Goal: Task Accomplishment & Management: Complete application form

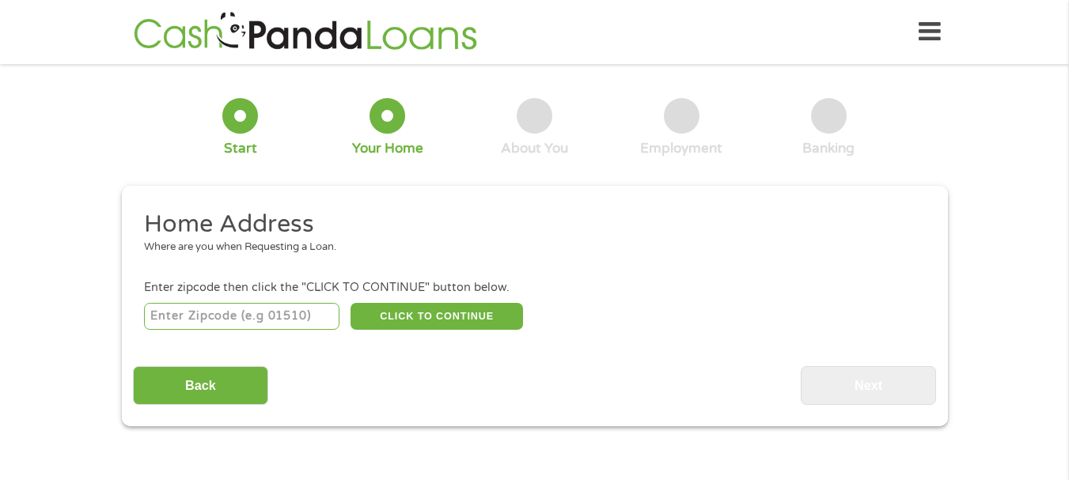
click at [254, 314] on input "number" at bounding box center [241, 316] width 195 height 27
type input "43016"
click at [424, 309] on button "CLICK TO CONTINUE" at bounding box center [437, 316] width 173 height 27
type input "43016"
type input "[GEOGRAPHIC_DATA]"
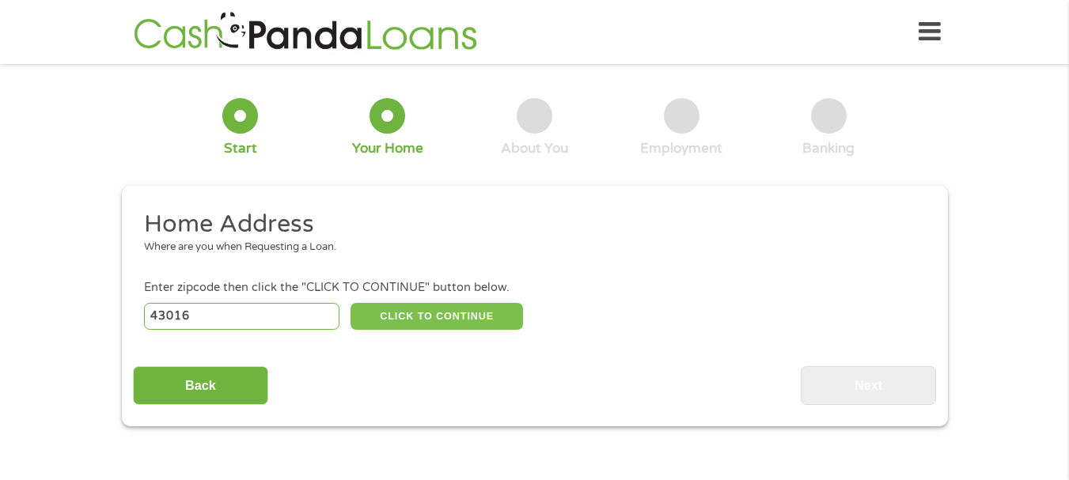
select select "[US_STATE]"
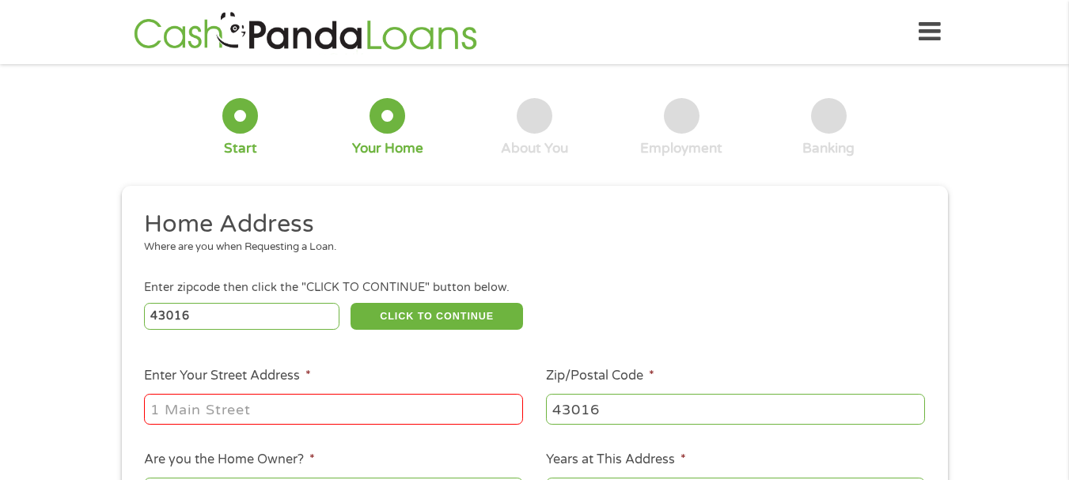
click at [199, 400] on input "Enter Your Street Address *" at bounding box center [333, 409] width 379 height 30
type input "[STREET_ADDRESS][US_STATE]"
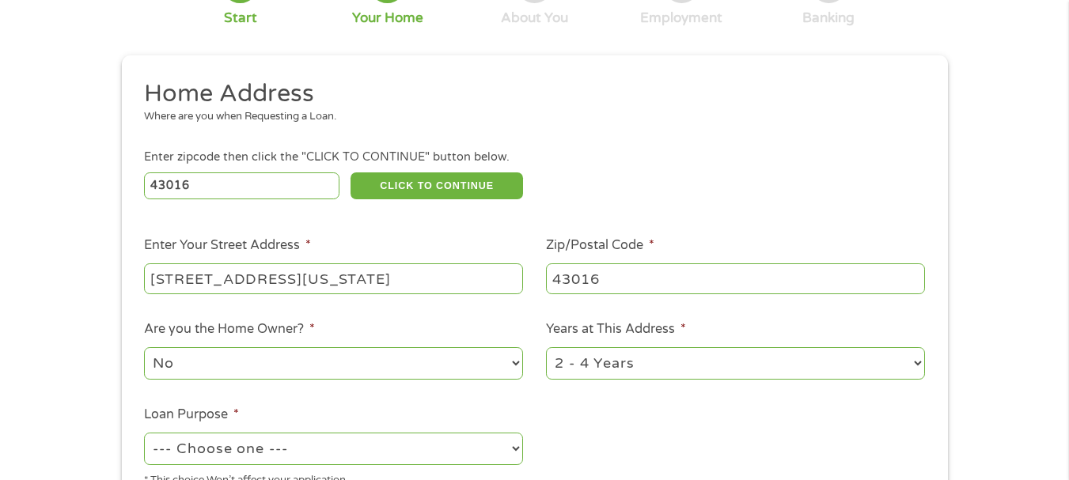
scroll to position [158, 0]
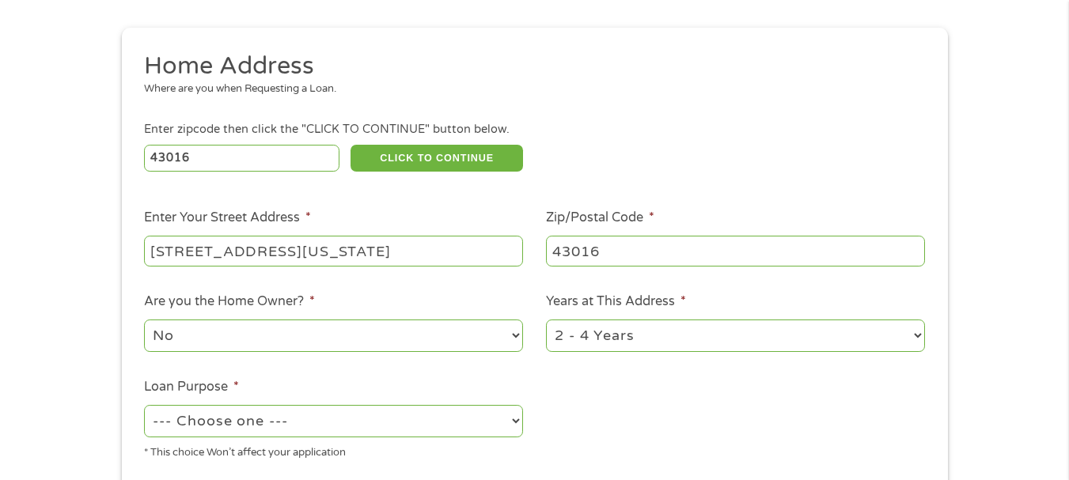
click at [660, 341] on select "1 Year or less 1 - 2 Years 2 - 4 Years Over 4 Years" at bounding box center [735, 336] width 379 height 32
click at [546, 320] on select "1 Year or less 1 - 2 Years 2 - 4 Years Over 4 Years" at bounding box center [735, 336] width 379 height 32
click at [514, 419] on select "--- Choose one --- Pay Bills Debt Consolidation Home Improvement Major Purchase…" at bounding box center [333, 421] width 379 height 32
select select "debtconsolidation"
click at [144, 405] on select "--- Choose one --- Pay Bills Debt Consolidation Home Improvement Major Purchase…" at bounding box center [333, 421] width 379 height 32
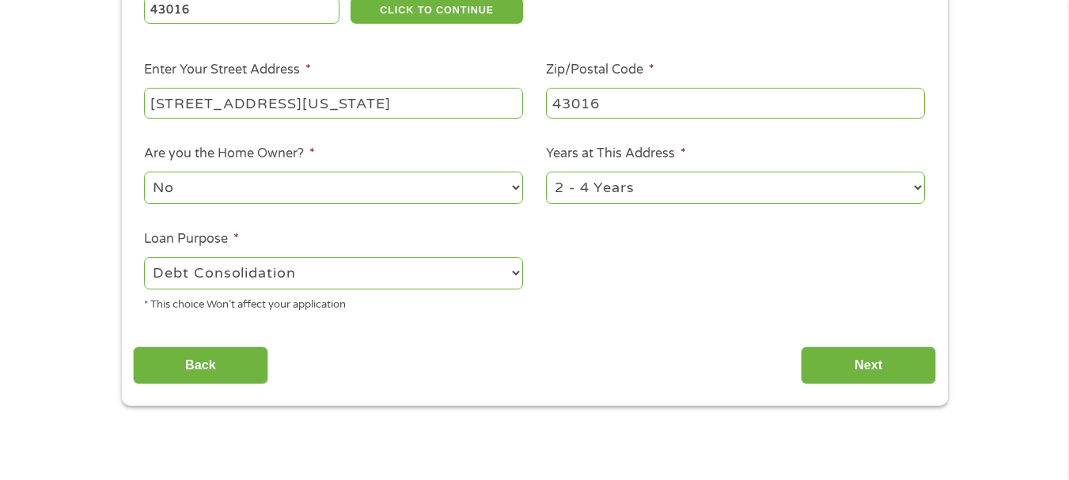
scroll to position [317, 0]
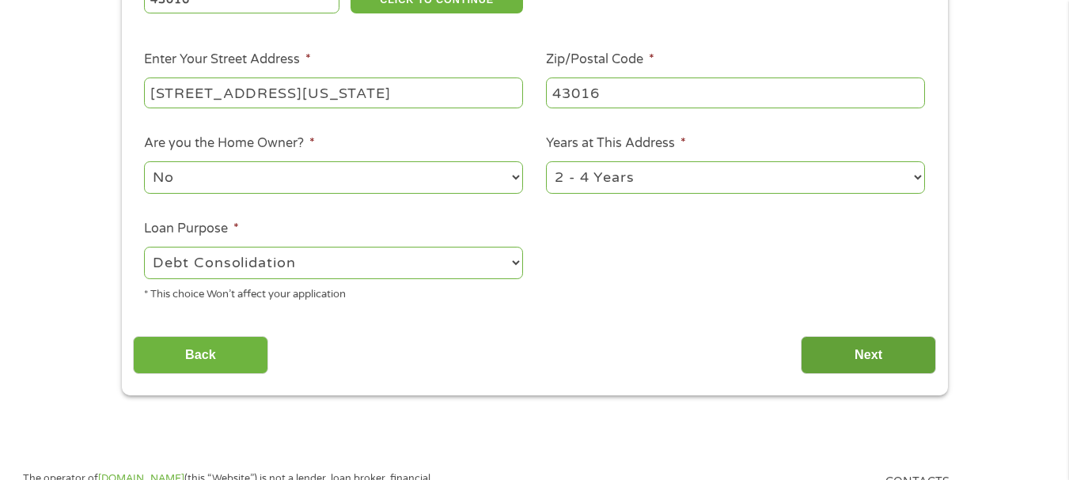
click at [871, 356] on input "Next" at bounding box center [868, 355] width 135 height 39
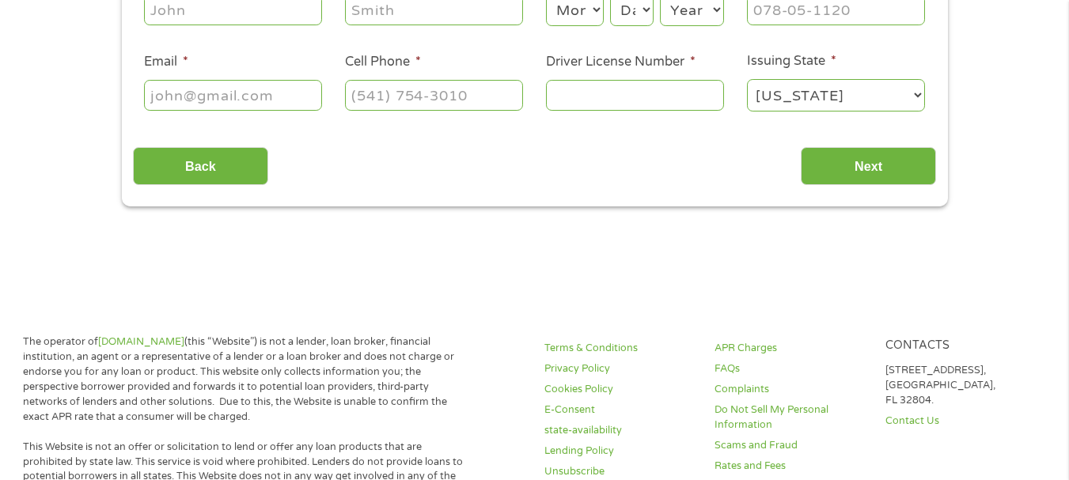
scroll to position [0, 0]
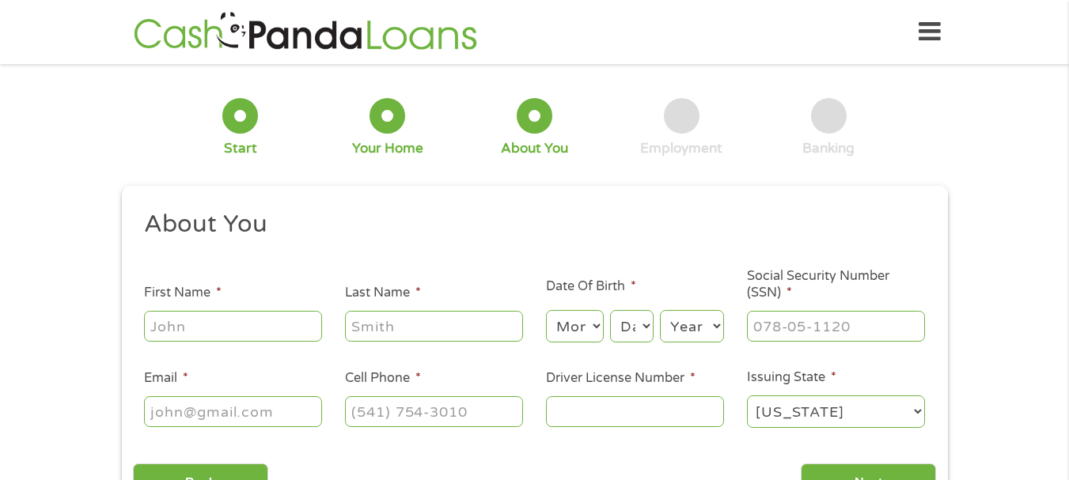
click at [309, 325] on input "First Name *" at bounding box center [233, 326] width 178 height 30
type input "[PERSON_NAME]"
select select "8"
select select "6"
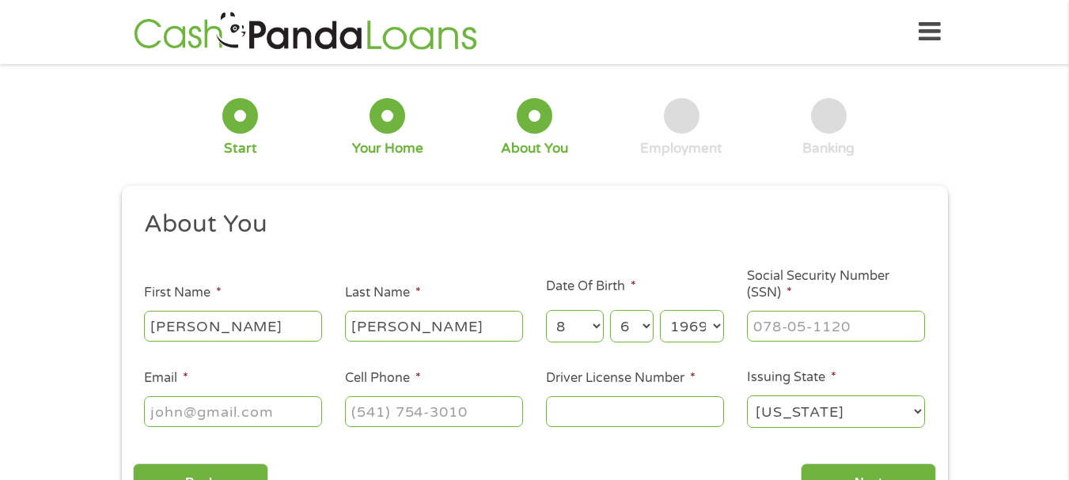
select select "1963"
type input "179-60-5409"
click at [213, 416] on input "Email *" at bounding box center [233, 411] width 178 height 30
type input "[EMAIL_ADDRESS][DOMAIN_NAME]"
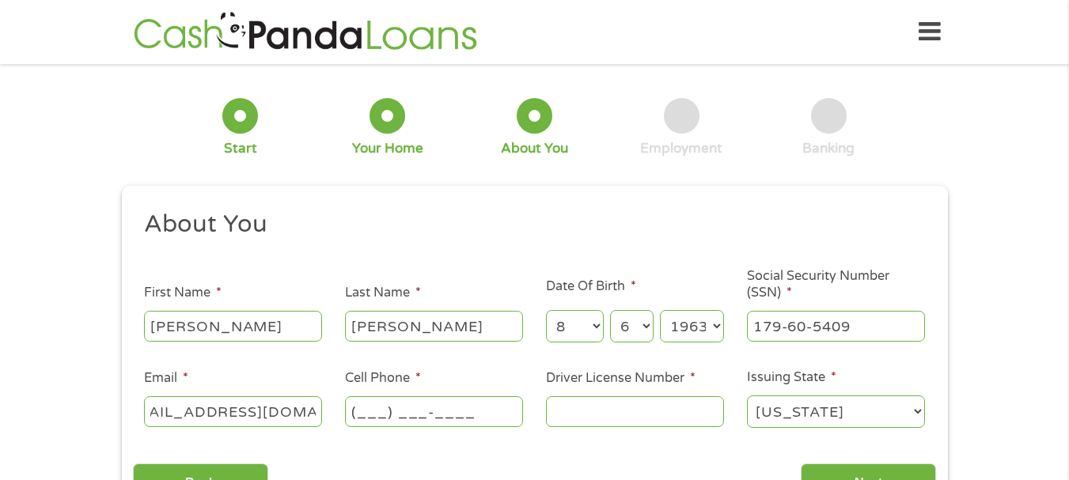
scroll to position [0, 0]
type input "[PHONE_NUMBER]"
type input "s"
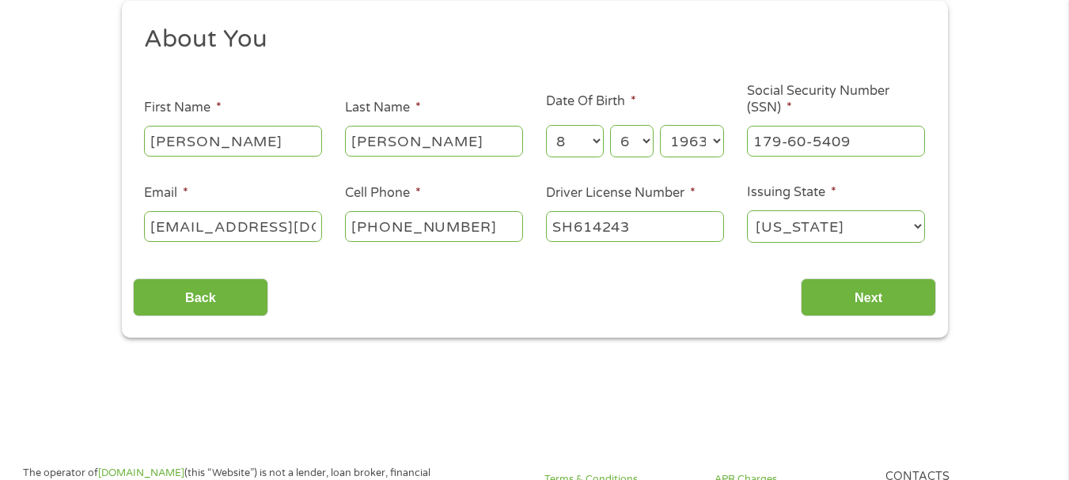
scroll to position [237, 0]
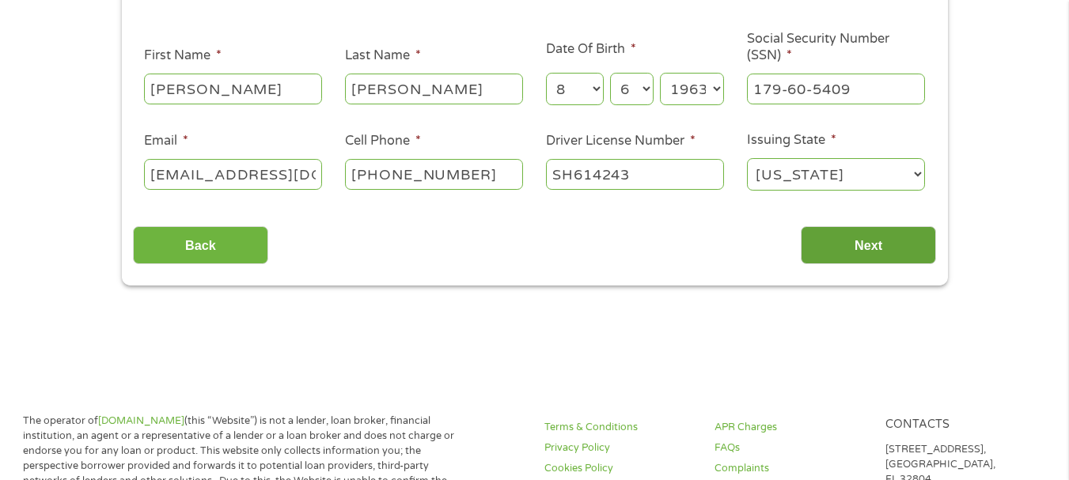
type input "SH614243"
click at [866, 243] on input "Next" at bounding box center [868, 245] width 135 height 39
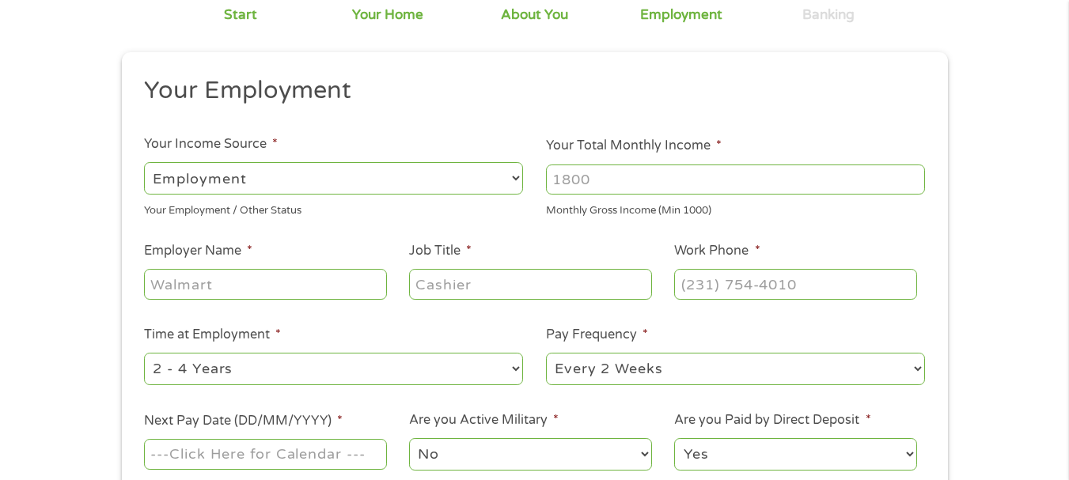
scroll to position [0, 0]
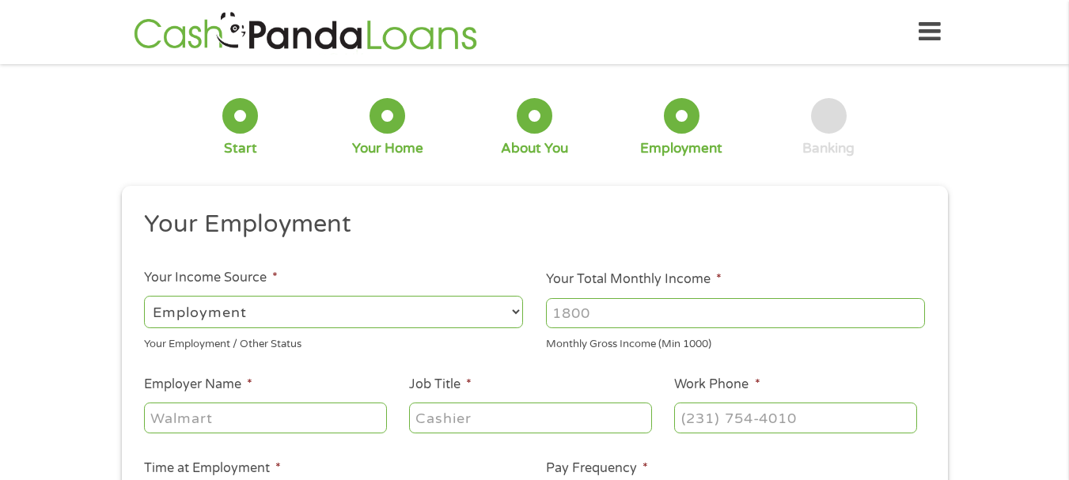
click at [514, 315] on select "--- Choose one --- Employment [DEMOGRAPHIC_DATA] Benefits" at bounding box center [333, 312] width 379 height 32
click at [144, 296] on select "--- Choose one --- Employment [DEMOGRAPHIC_DATA] Benefits" at bounding box center [333, 312] width 379 height 32
click at [643, 321] on input "Your Total Monthly Income *" at bounding box center [735, 313] width 379 height 30
type input "3000"
click at [324, 422] on input "Employer Name *" at bounding box center [265, 418] width 242 height 30
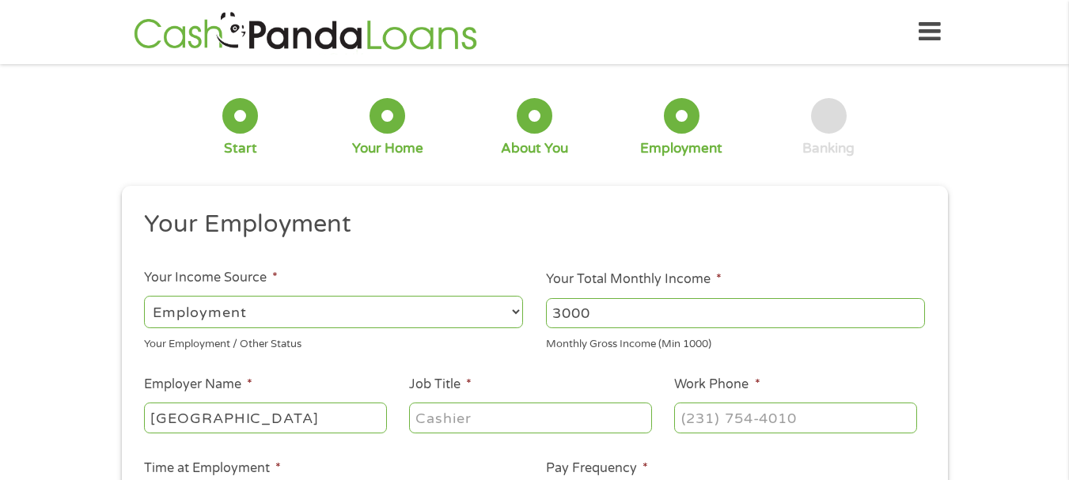
type input "[GEOGRAPHIC_DATA]"
type input "Secretary II"
type input "[PHONE_NUMBER]"
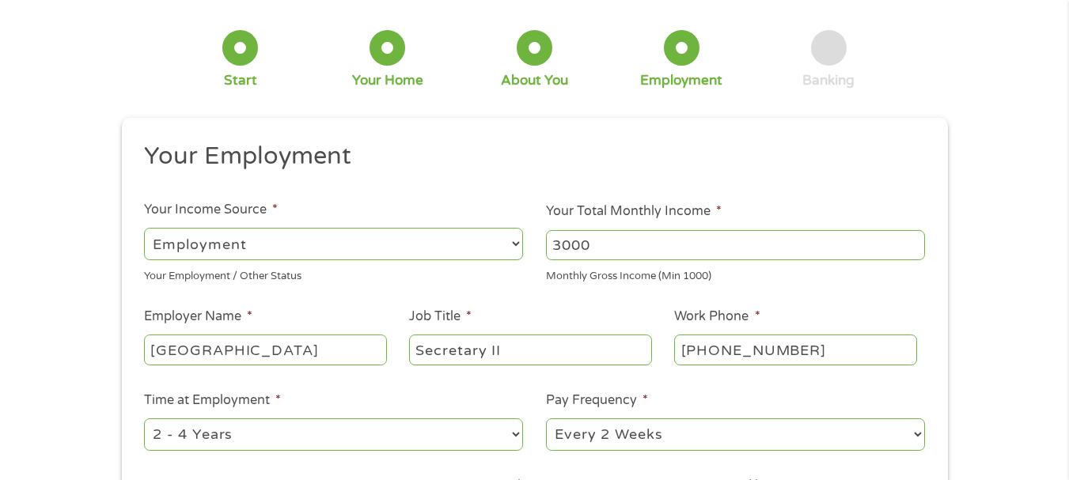
scroll to position [158, 0]
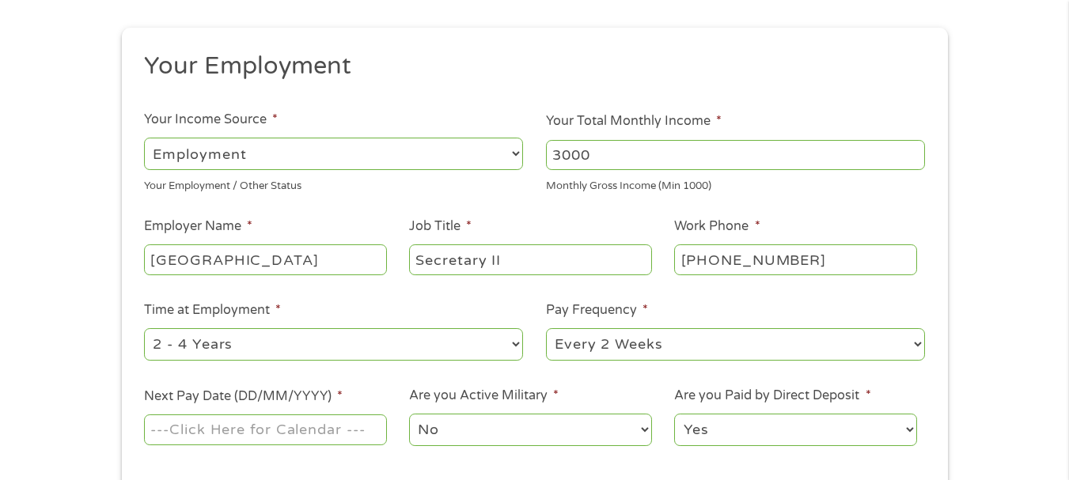
click at [517, 340] on select "--- Choose one --- 1 Year or less 1 - 2 Years 2 - 4 Years Over 4 Years" at bounding box center [333, 344] width 379 height 32
select select "60months"
click at [144, 328] on select "--- Choose one --- 1 Year or less 1 - 2 Years 2 - 4 Years Over 4 Years" at bounding box center [333, 344] width 379 height 32
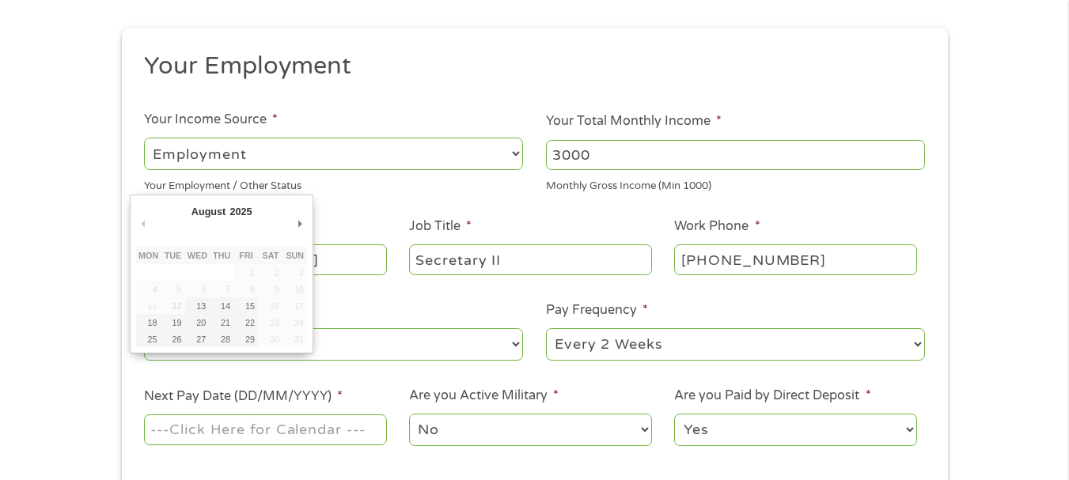
click at [260, 441] on input "Next Pay Date (DD/MM/YYYY) *" at bounding box center [265, 430] width 242 height 30
type input "[DATE]"
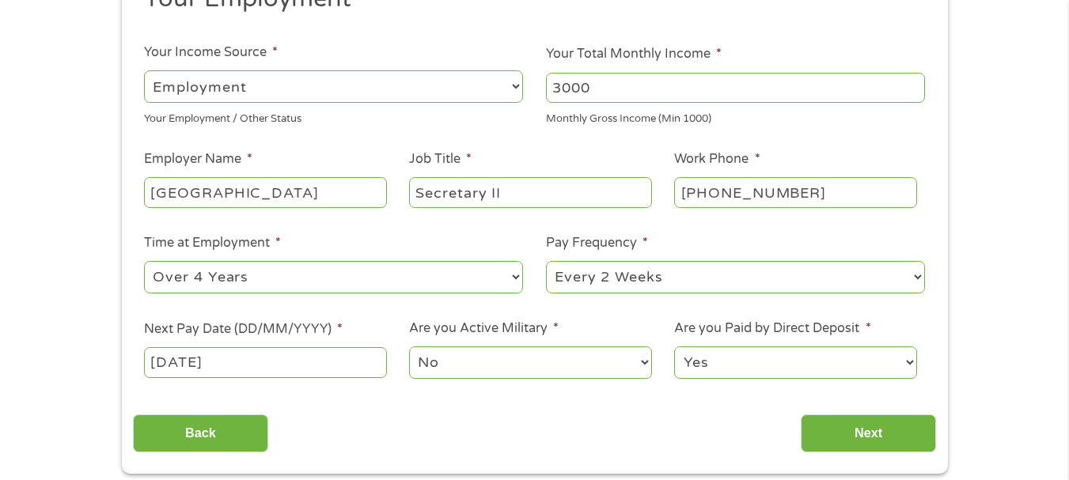
scroll to position [317, 0]
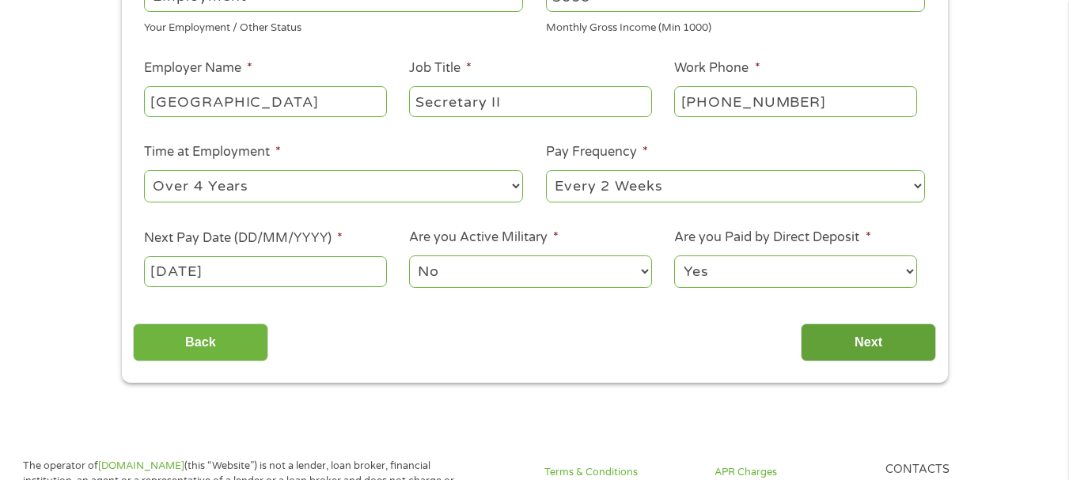
click at [870, 333] on input "Next" at bounding box center [868, 343] width 135 height 39
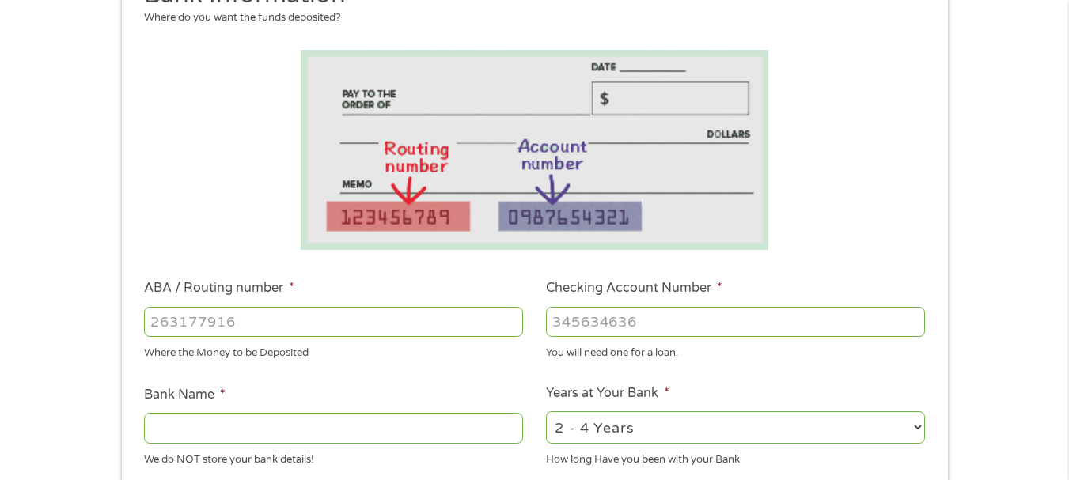
scroll to position [237, 0]
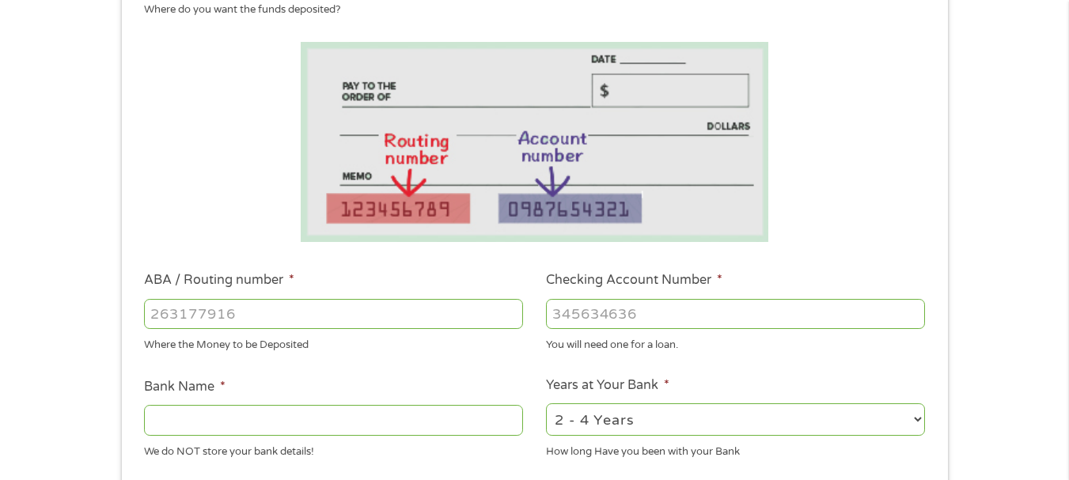
click at [203, 316] on input "ABA / Routing number *" at bounding box center [333, 314] width 379 height 30
type input "244077255"
type input "CME FEDERAL CREDIT UNION"
type input "244077255"
click at [582, 308] on input "Checking Account Number *" at bounding box center [735, 314] width 379 height 30
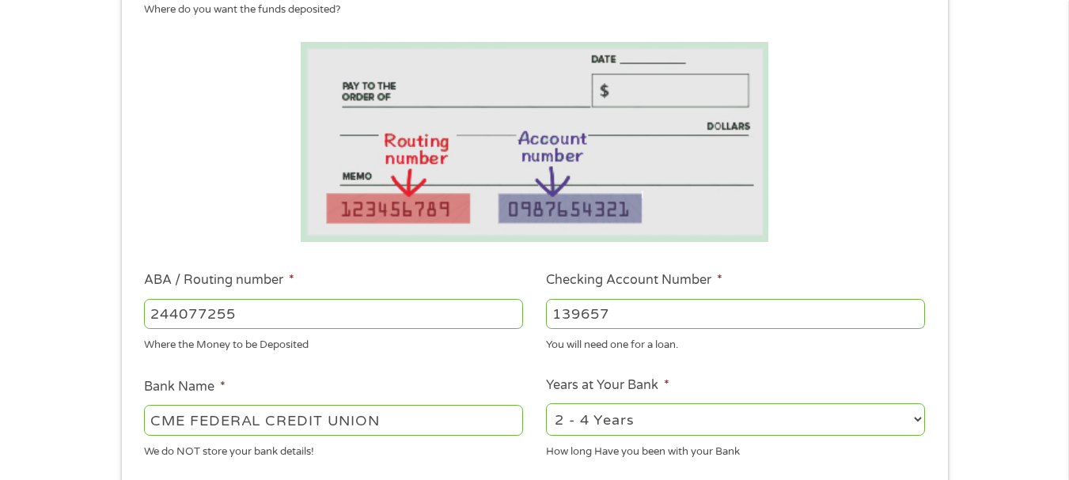
type input "139657"
click at [913, 419] on select "2 - 4 Years 6 - 12 Months 1 - 2 Years Over 4 Years" at bounding box center [735, 420] width 379 height 32
select select "60months"
click at [546, 404] on select "2 - 4 Years 6 - 12 Months 1 - 2 Years Over 4 Years" at bounding box center [735, 420] width 379 height 32
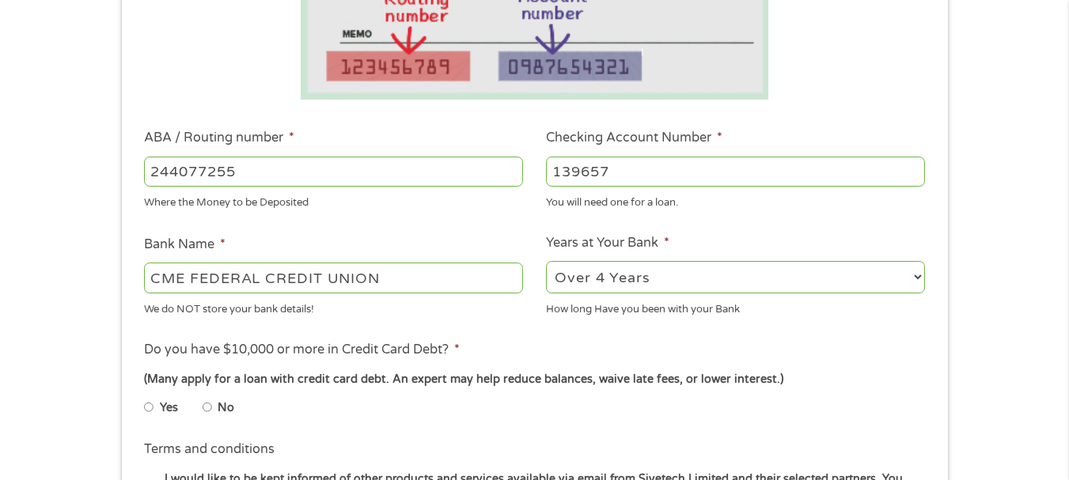
scroll to position [396, 0]
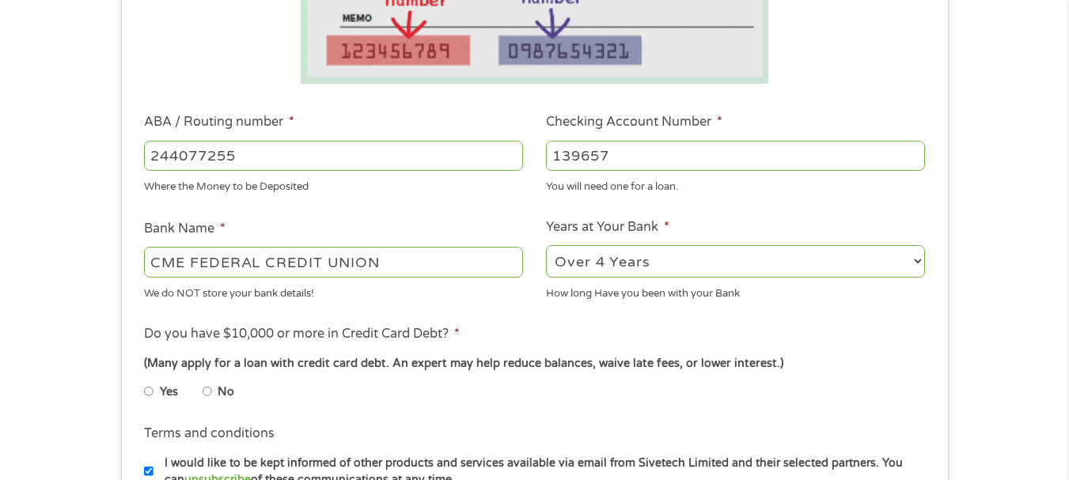
click at [147, 390] on input "Yes" at bounding box center [148, 391] width 9 height 25
radio input "true"
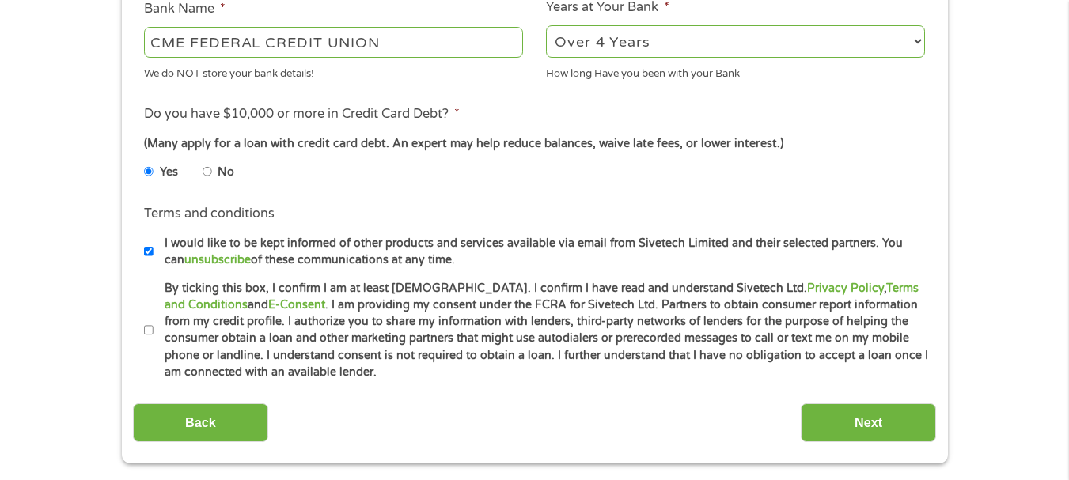
scroll to position [633, 0]
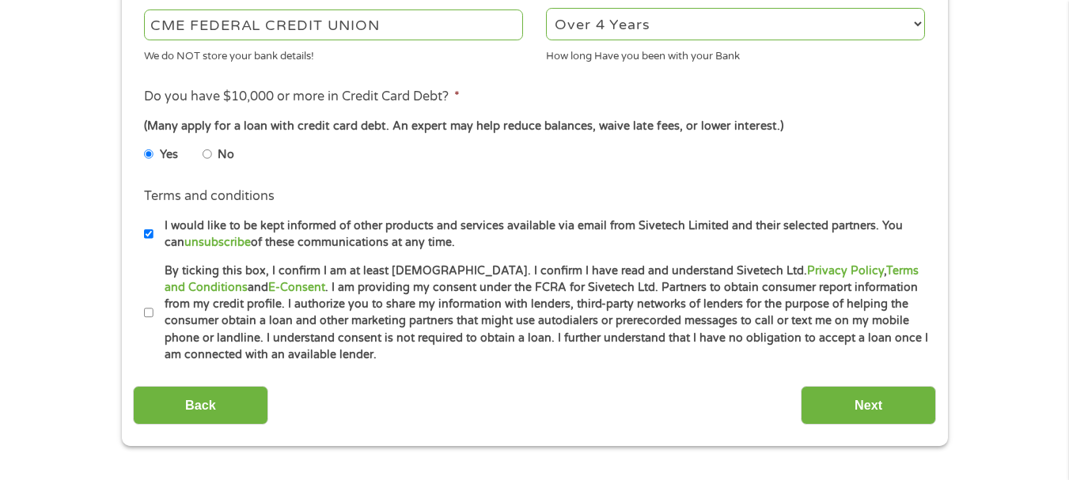
click at [154, 309] on label "By ticking this box, I confirm I am at least [DEMOGRAPHIC_DATA]. I confirm I ha…" at bounding box center [542, 313] width 776 height 101
click at [153, 309] on input "By ticking this box, I confirm I am at least [DEMOGRAPHIC_DATA]. I confirm I ha…" at bounding box center [148, 313] width 9 height 25
checkbox input "true"
click at [867, 396] on input "Next" at bounding box center [868, 405] width 135 height 39
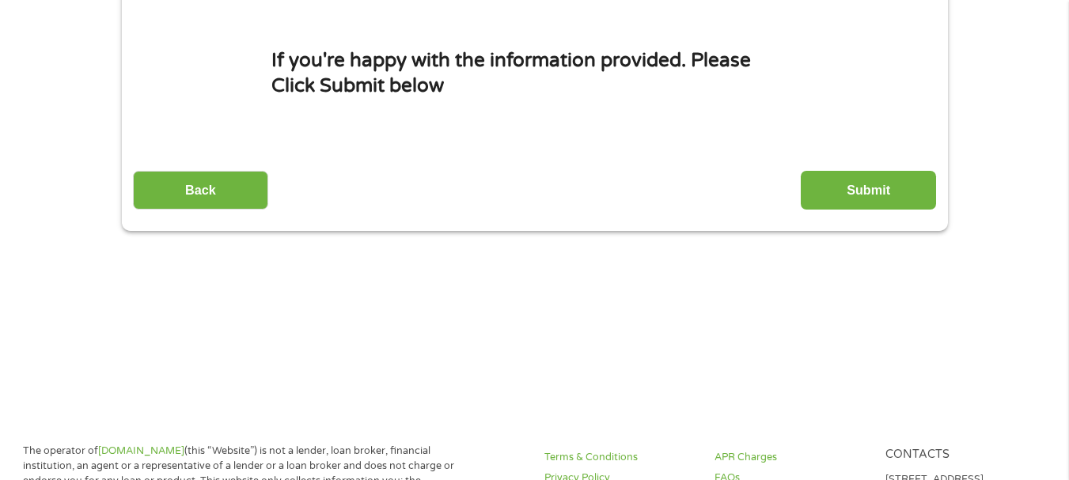
scroll to position [0, 0]
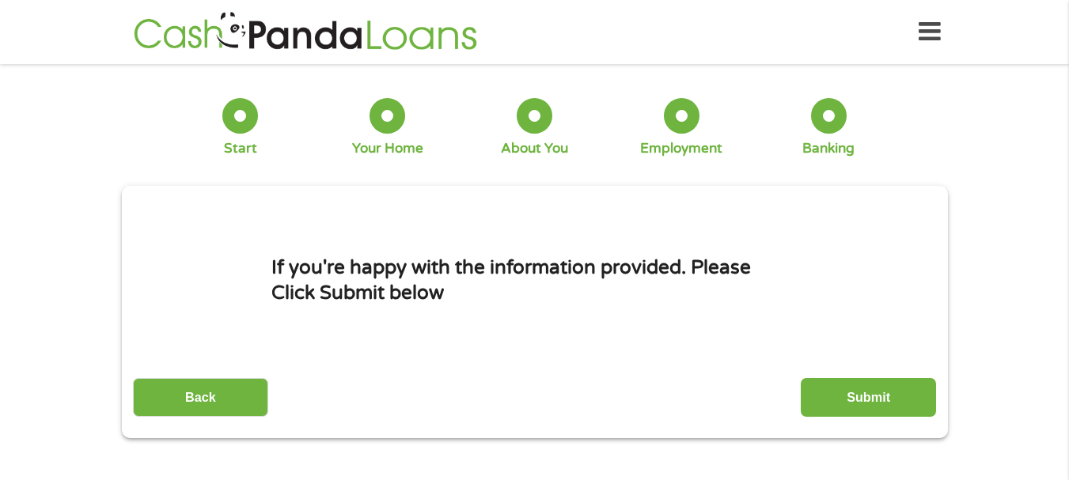
click at [867, 396] on input "Submit" at bounding box center [868, 397] width 135 height 39
